Goal: Transaction & Acquisition: Subscribe to service/newsletter

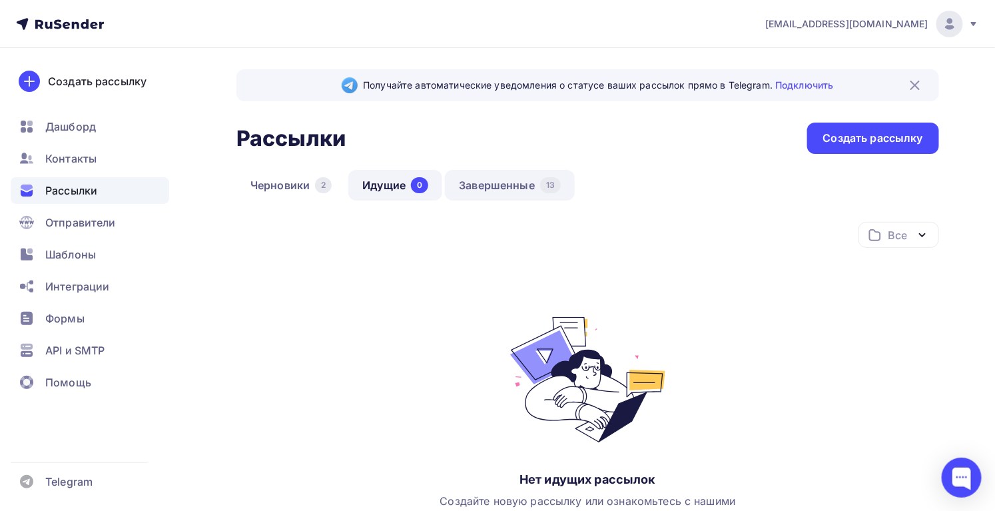
click at [533, 188] on link "Завершенные 13" at bounding box center [510, 185] width 130 height 31
click at [503, 188] on link "Завершенные 13" at bounding box center [510, 185] width 130 height 31
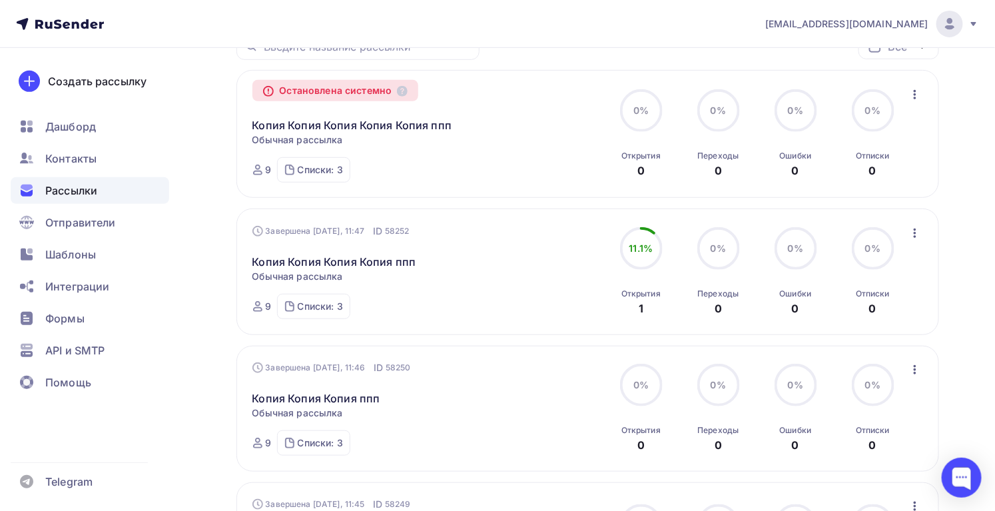
scroll to position [60, 0]
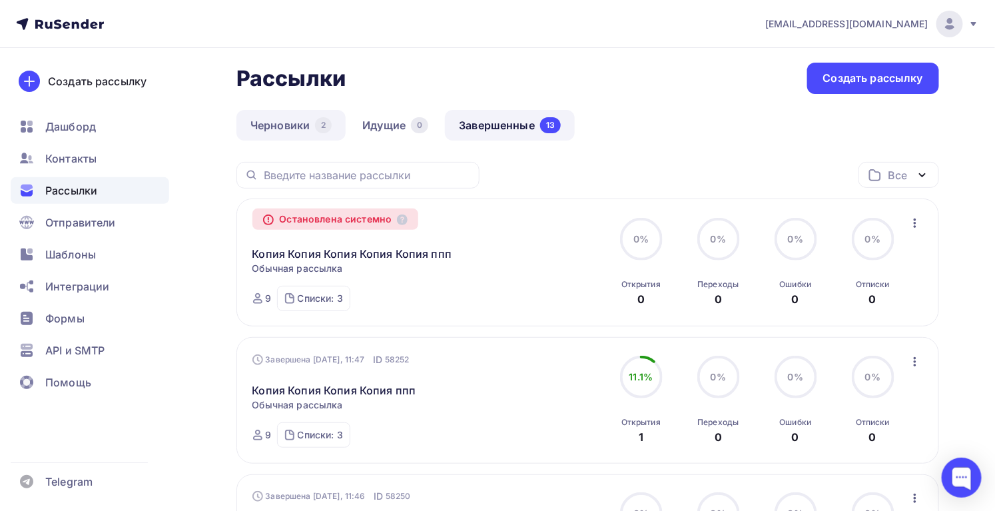
click at [319, 126] on div "2" at bounding box center [323, 125] width 17 height 16
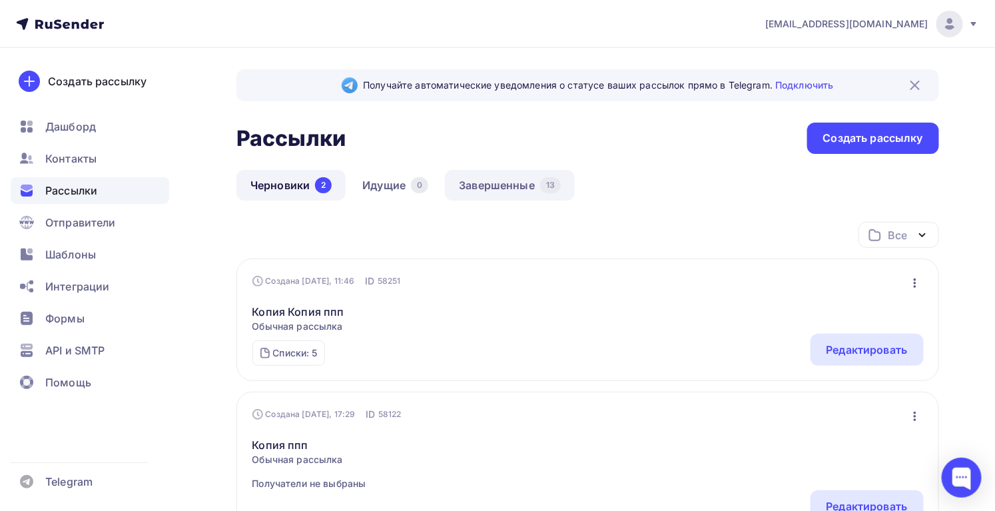
click at [480, 181] on link "Завершенные 13" at bounding box center [510, 185] width 130 height 31
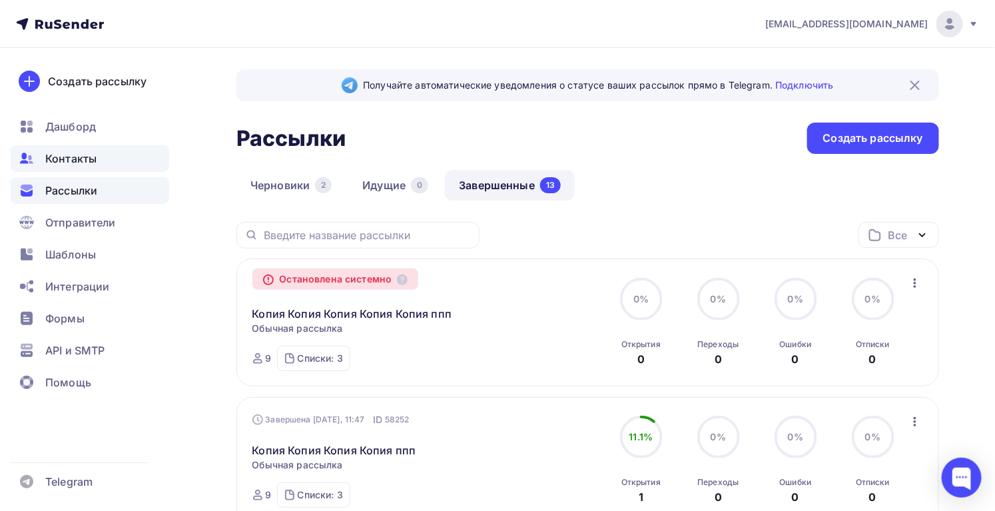
click at [98, 170] on div "Контакты" at bounding box center [90, 158] width 158 height 27
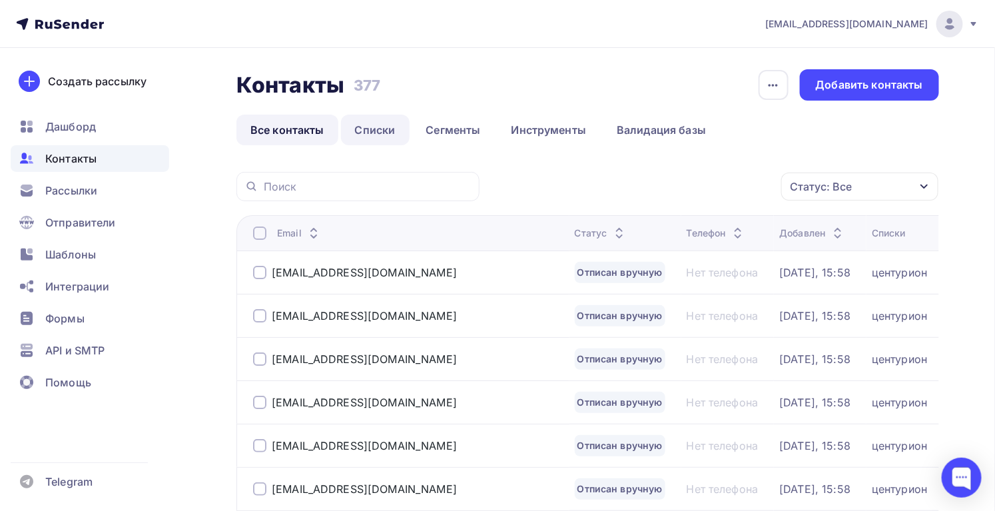
click at [365, 129] on link "Списки" at bounding box center [375, 130] width 69 height 31
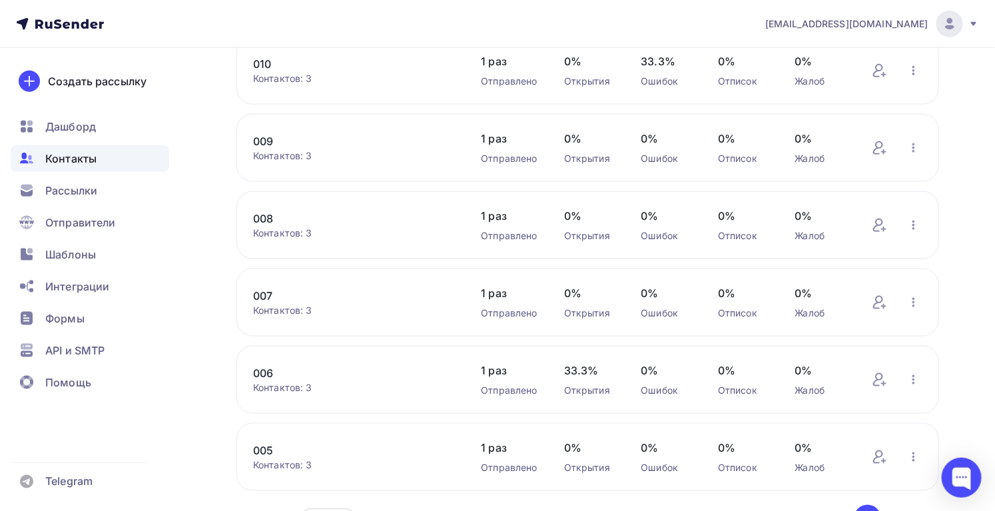
scroll to position [524, 0]
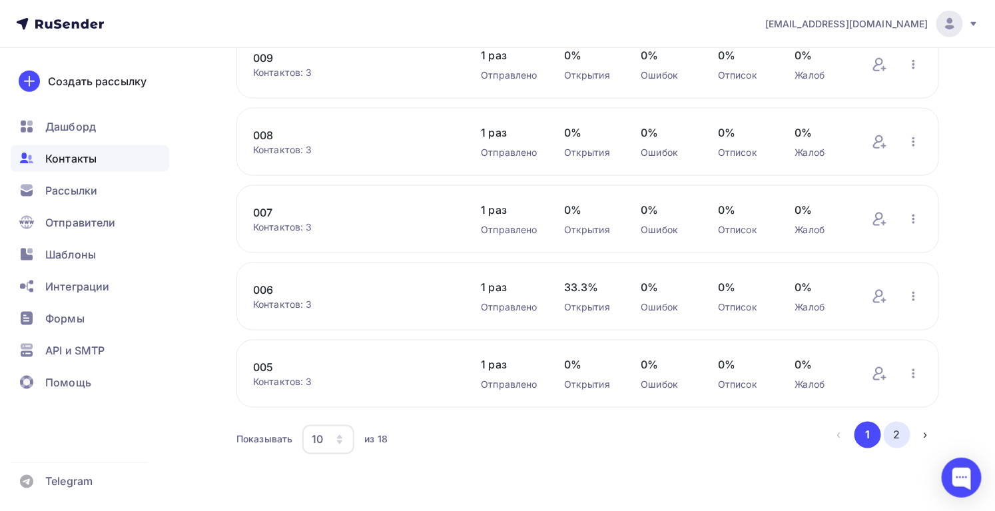
click at [899, 437] on button "2" at bounding box center [897, 434] width 27 height 27
click at [302, 375] on div "Контактов: 3" at bounding box center [353, 381] width 201 height 13
click at [286, 381] on div "Контактов: 3" at bounding box center [353, 381] width 201 height 13
click at [249, 364] on div "111 Контактов: 3 Добавить контакты Переименовать список Скачать список Отписать…" at bounding box center [587, 374] width 702 height 68
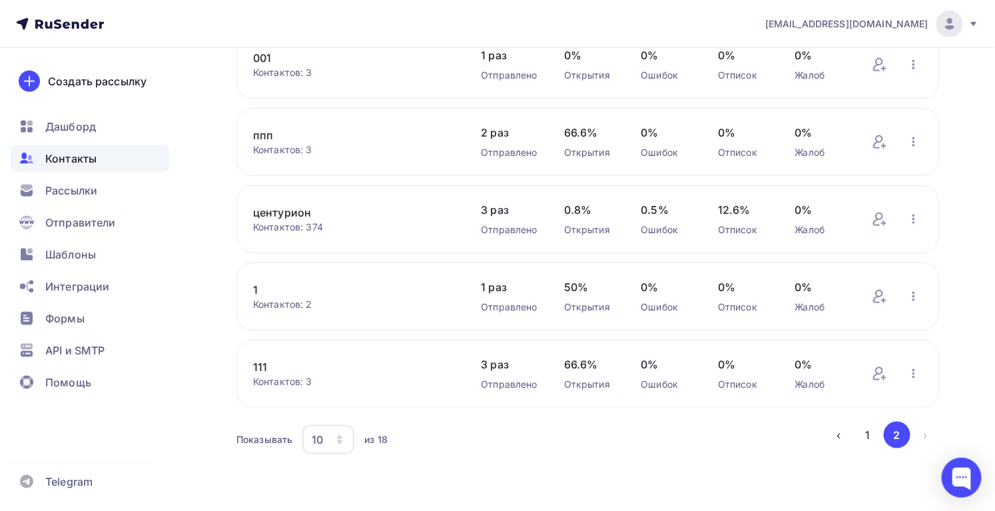
click at [256, 364] on link "111" at bounding box center [353, 367] width 201 height 16
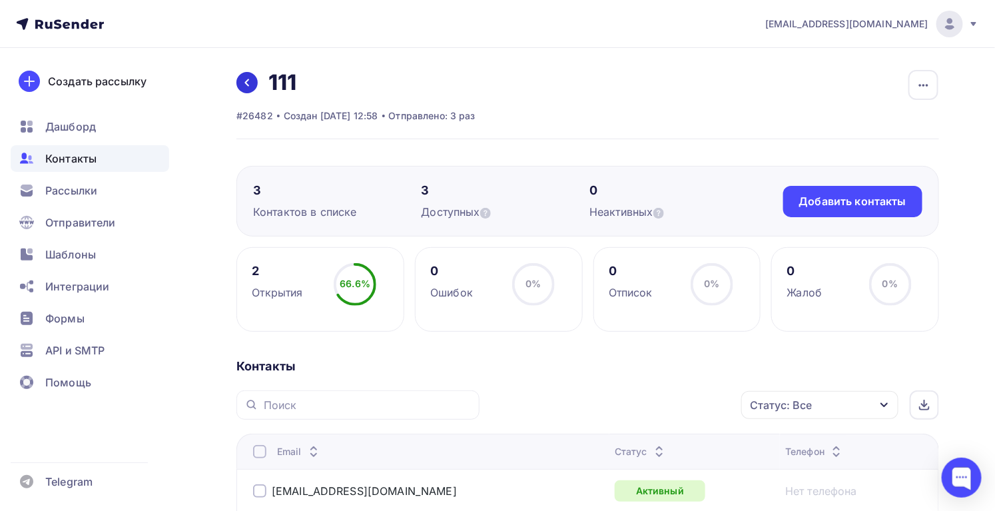
click at [252, 86] on icon at bounding box center [247, 82] width 11 height 11
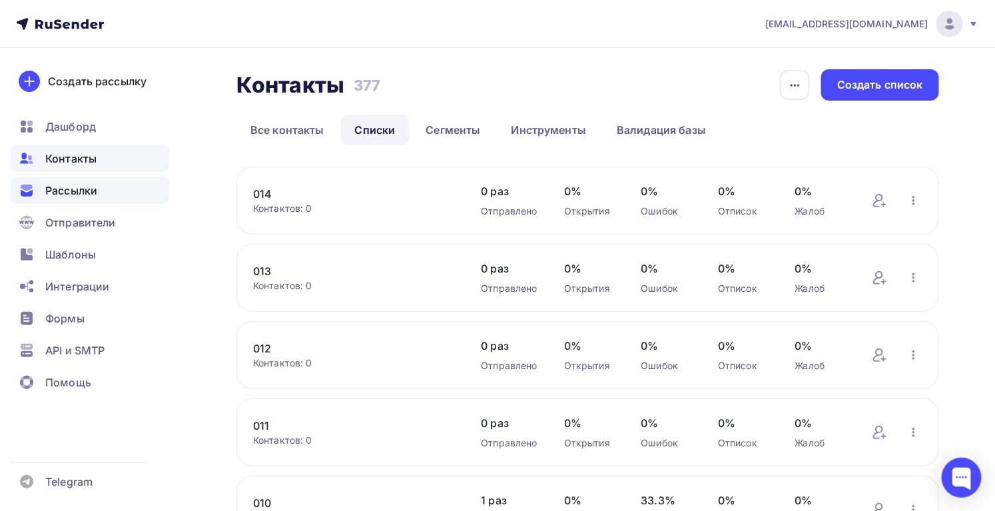
click at [92, 194] on span "Рассылки" at bounding box center [71, 190] width 52 height 16
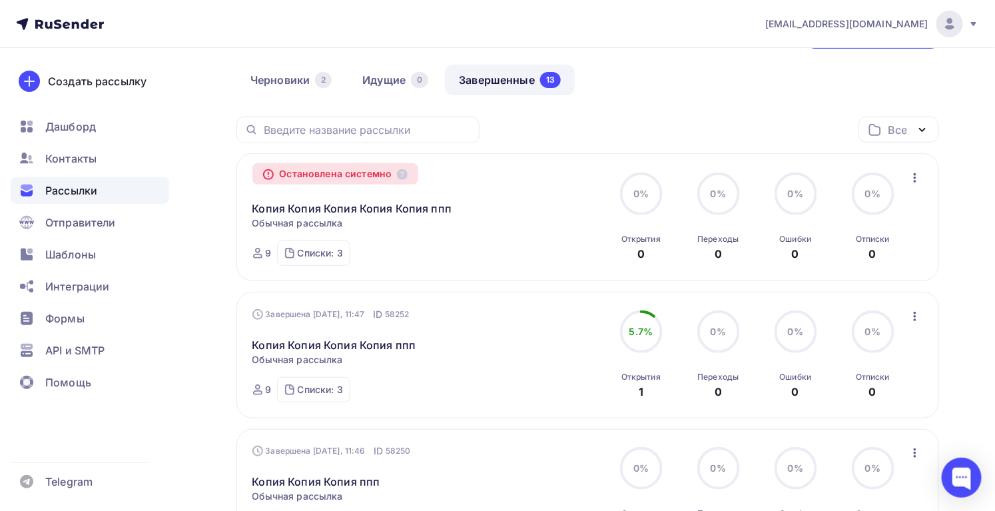
scroll to position [60, 0]
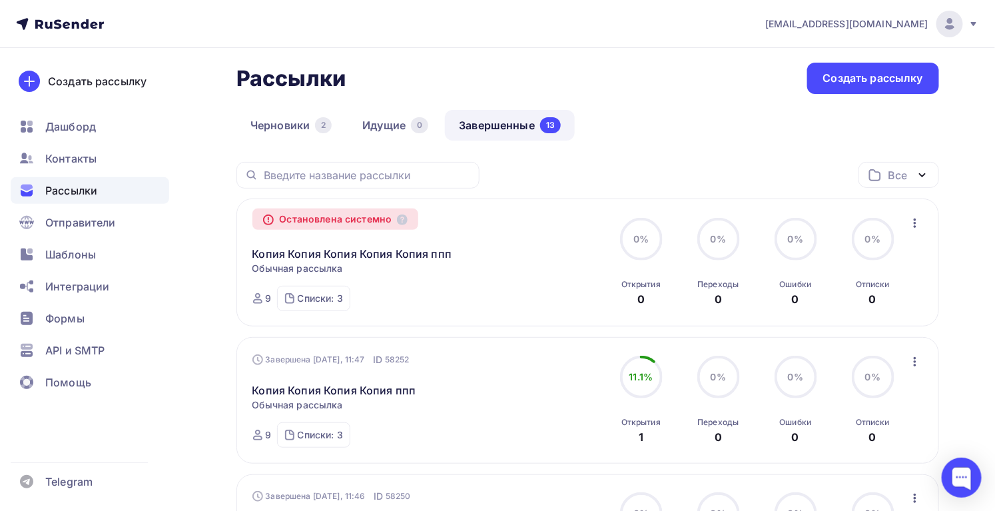
click at [914, 357] on icon "button" at bounding box center [915, 361] width 3 height 9
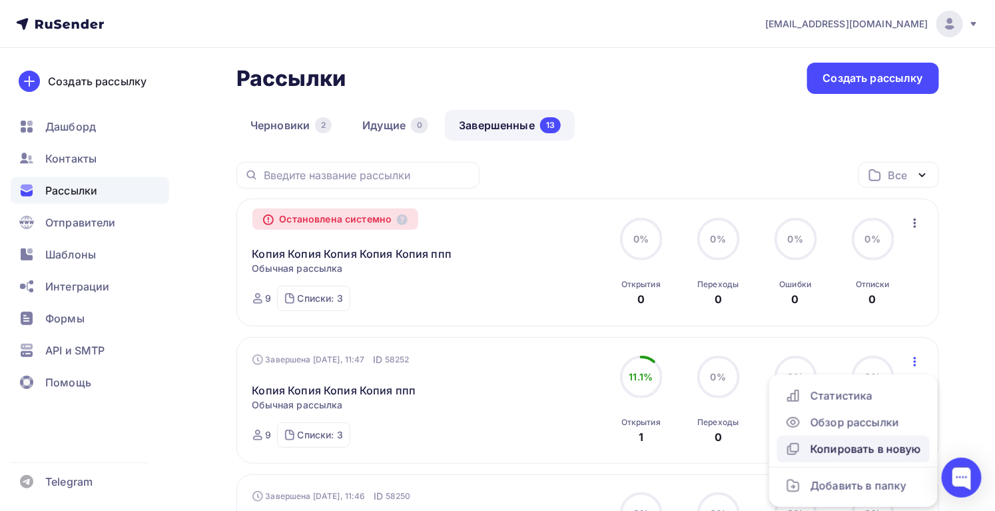
click at [857, 448] on div "Копировать в новую" at bounding box center [853, 449] width 136 height 16
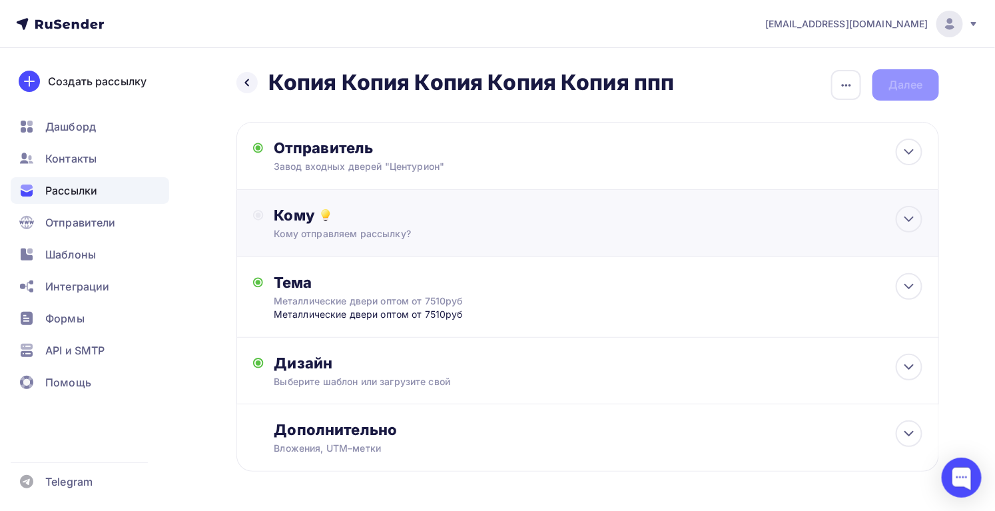
click at [370, 242] on div "Кому Кому отправляем рассылку? Списки получателей Выберите список Все списки id…" at bounding box center [587, 223] width 702 height 67
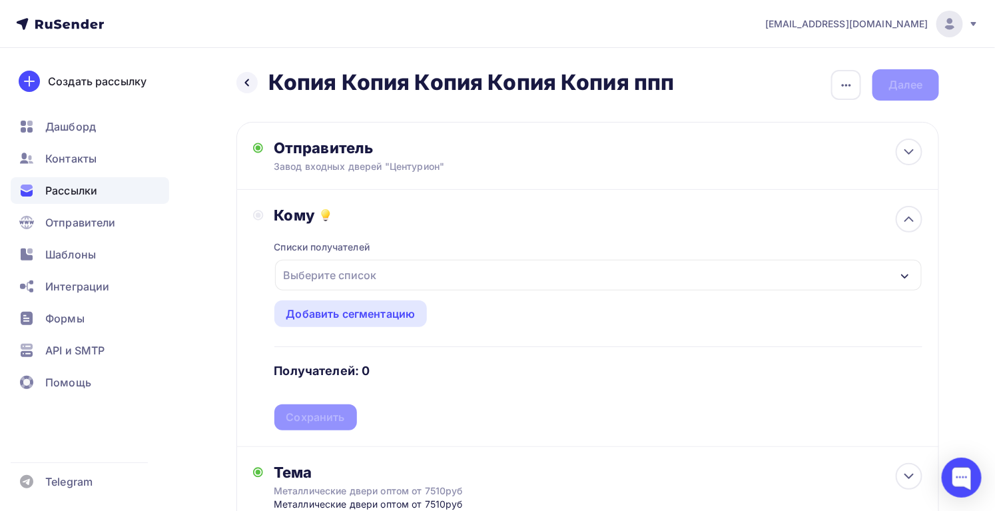
click at [360, 283] on div "Выберите список" at bounding box center [330, 275] width 104 height 24
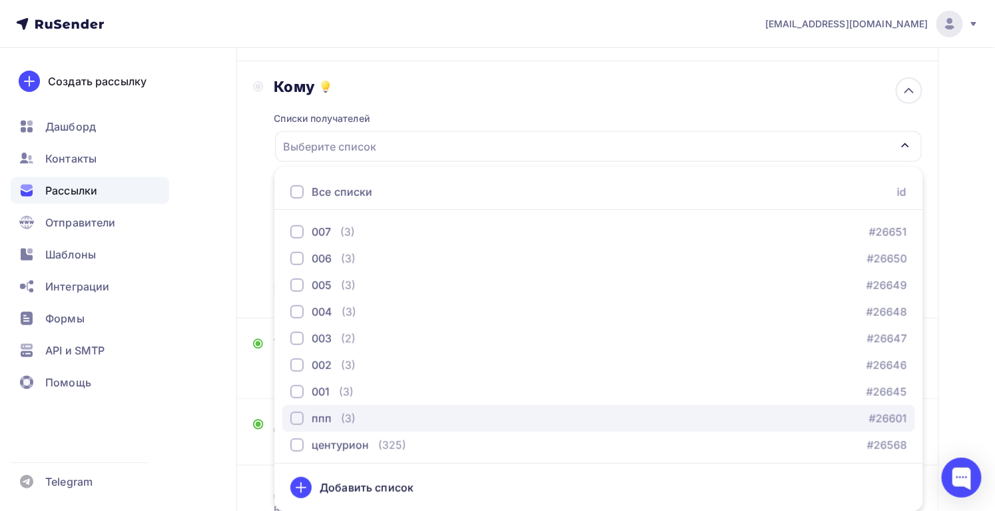
scroll to position [135, 0]
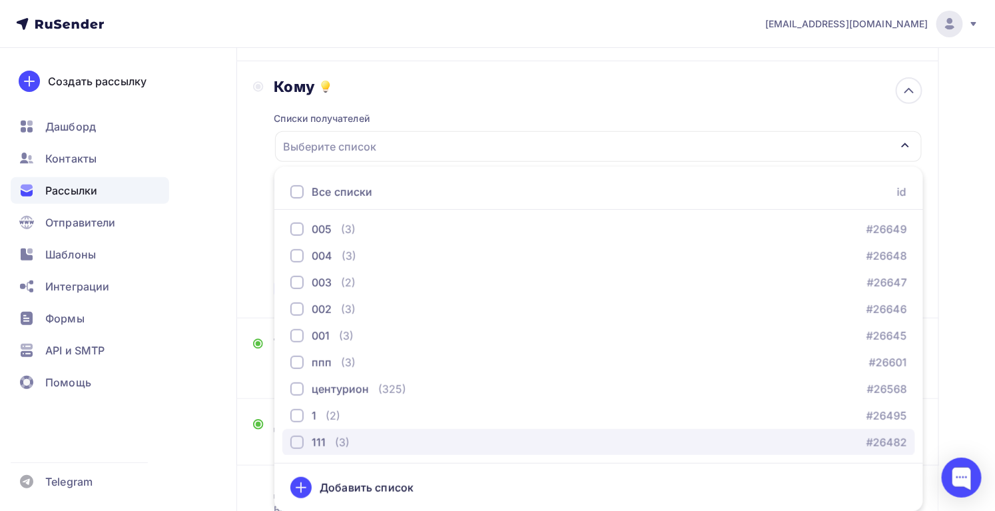
click at [338, 444] on div "(3)" at bounding box center [342, 442] width 15 height 16
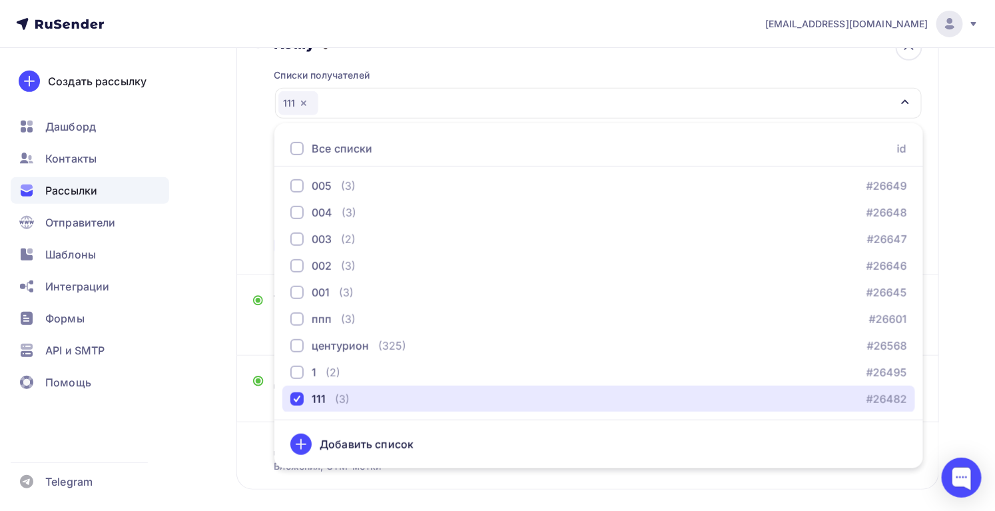
scroll to position [0, 0]
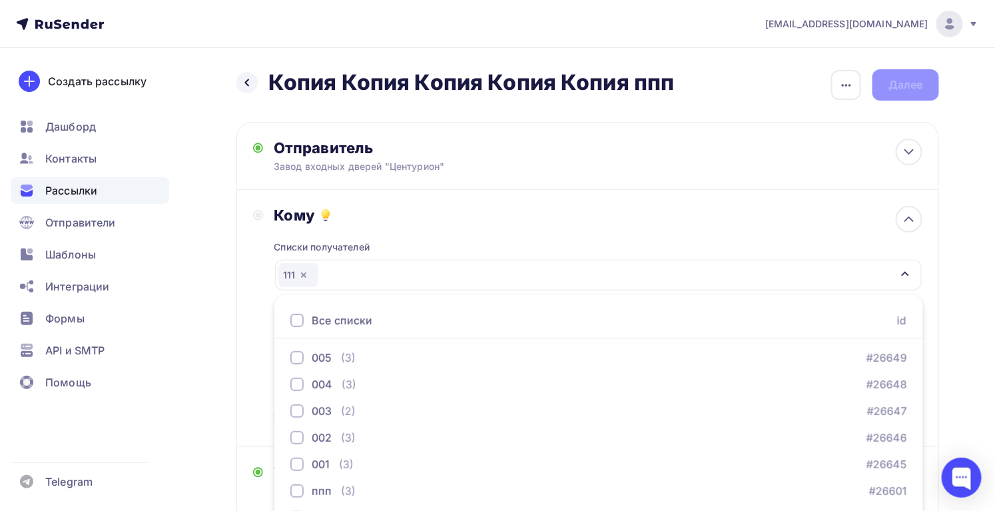
click at [616, 220] on div "Кому" at bounding box center [598, 215] width 649 height 19
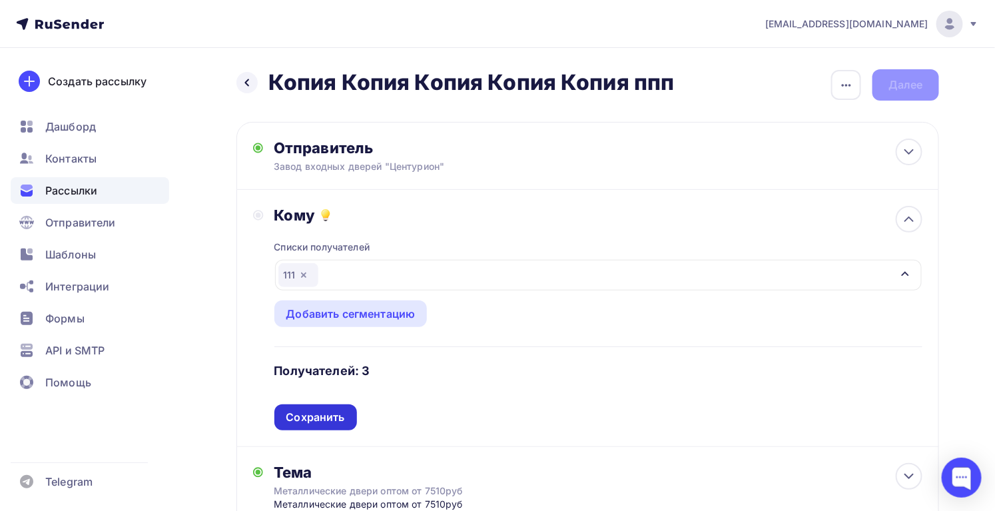
click at [320, 418] on div "Сохранить" at bounding box center [315, 416] width 59 height 15
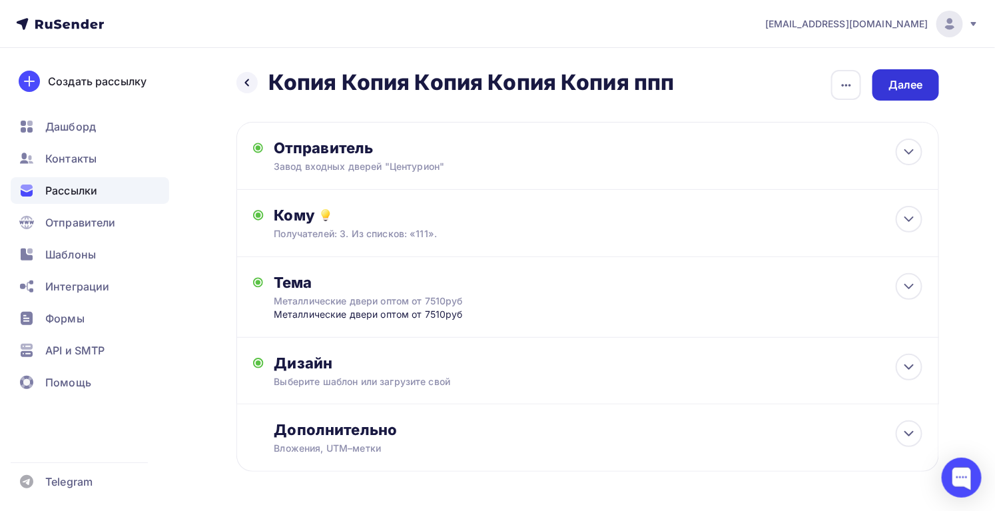
click at [920, 84] on div "Далее" at bounding box center [905, 84] width 35 height 15
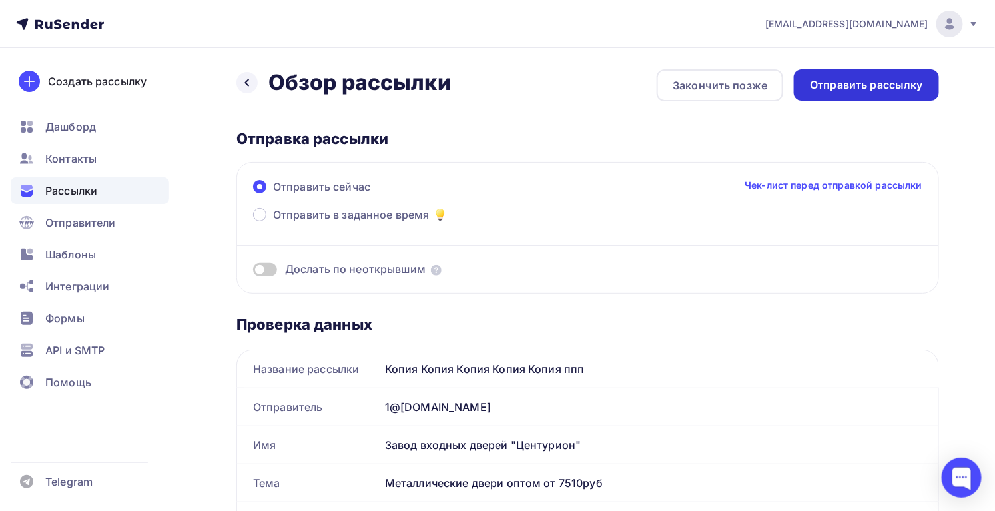
click at [863, 69] on div "Отправить рассылку" at bounding box center [866, 84] width 145 height 31
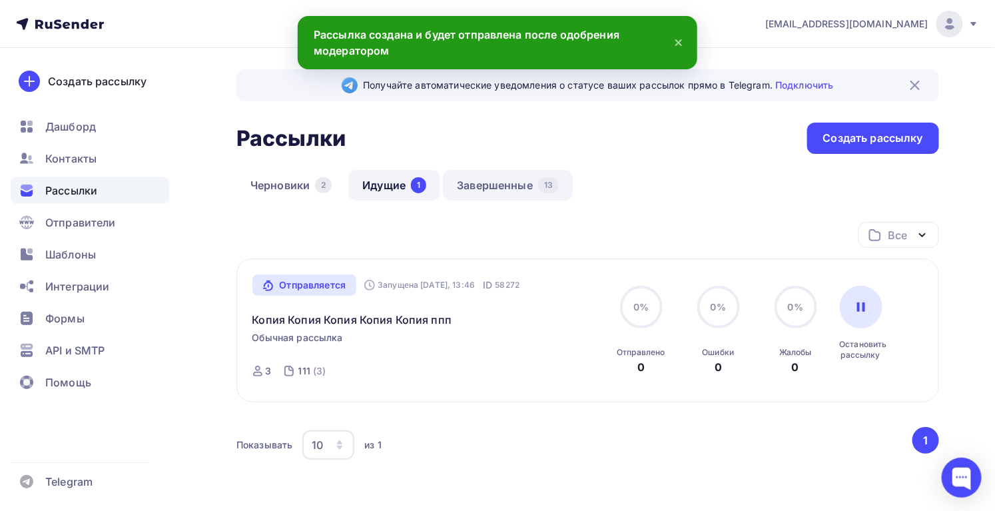
click at [501, 177] on link "Завершенные 13" at bounding box center [508, 185] width 130 height 31
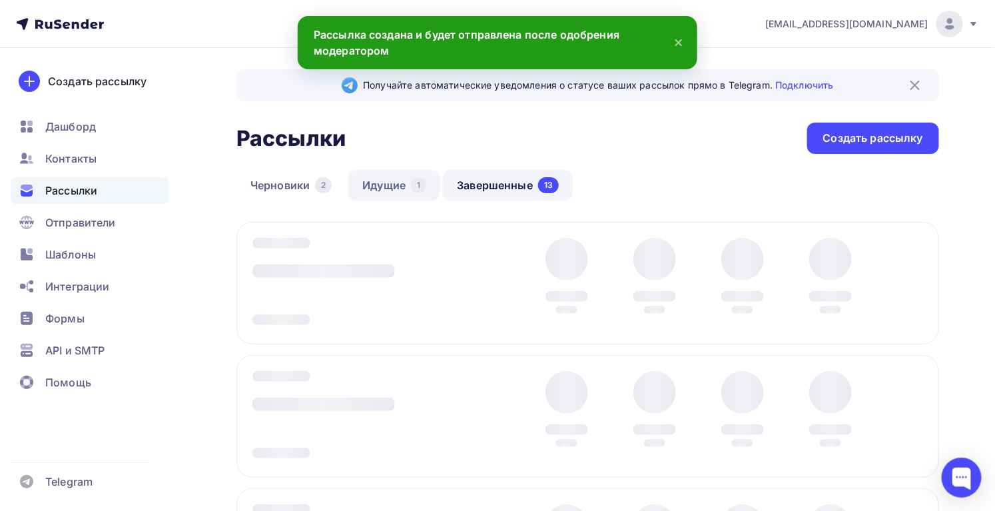
click at [426, 185] on div "1" at bounding box center [418, 185] width 15 height 16
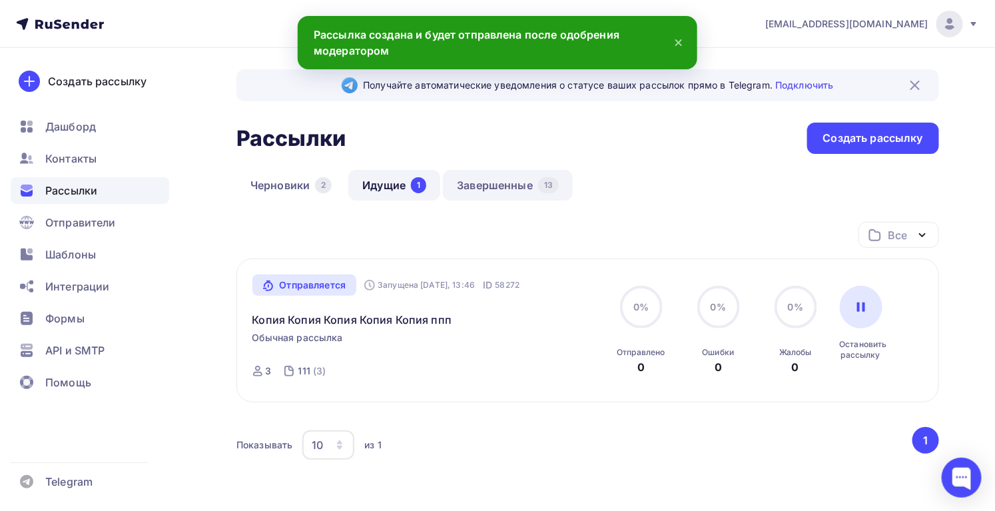
click at [529, 186] on link "Завершенные 13" at bounding box center [508, 185] width 130 height 31
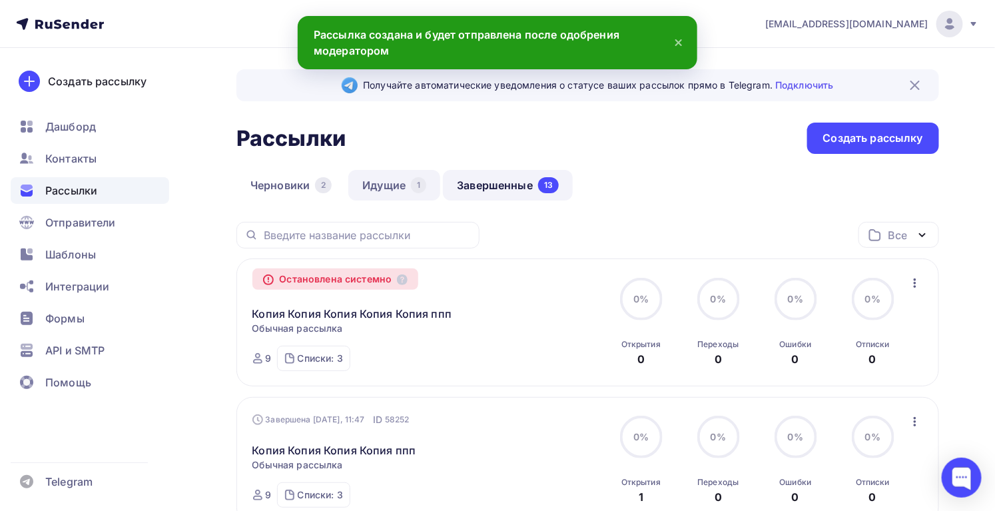
click at [401, 191] on link "Идущие 1" at bounding box center [394, 185] width 92 height 31
